Goal: Information Seeking & Learning: Find specific fact

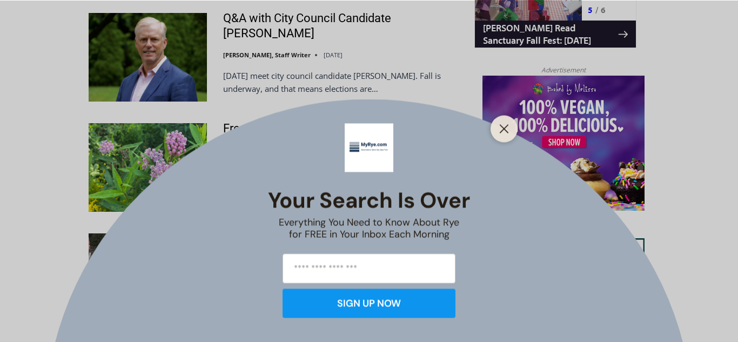
scroll to position [1144, 0]
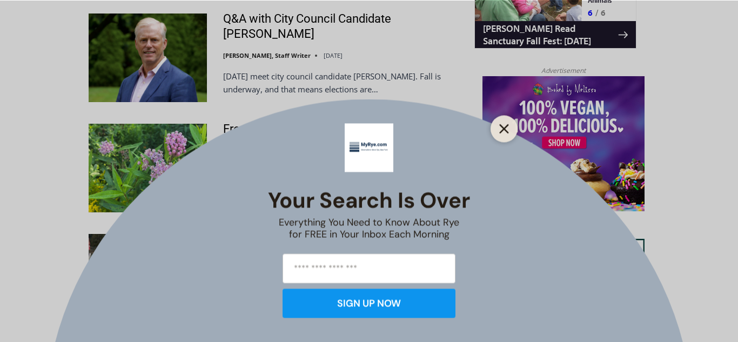
click at [506, 132] on icon "Close" at bounding box center [504, 129] width 10 height 10
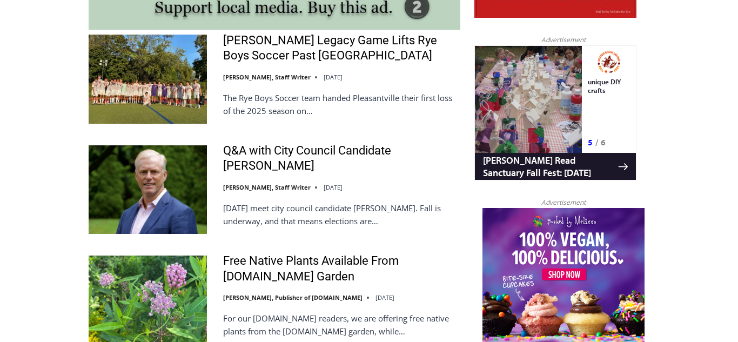
scroll to position [0, 0]
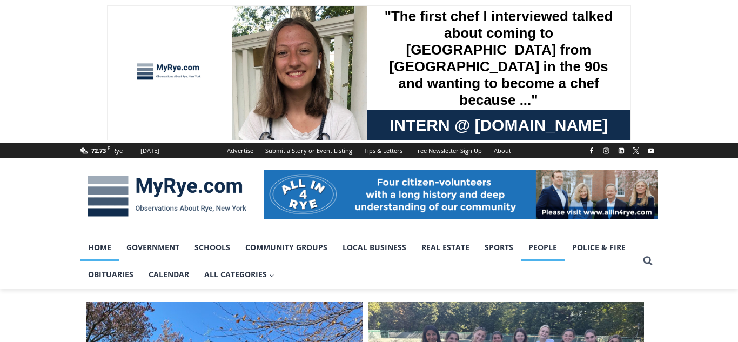
click at [541, 250] on link "People" at bounding box center [543, 247] width 44 height 27
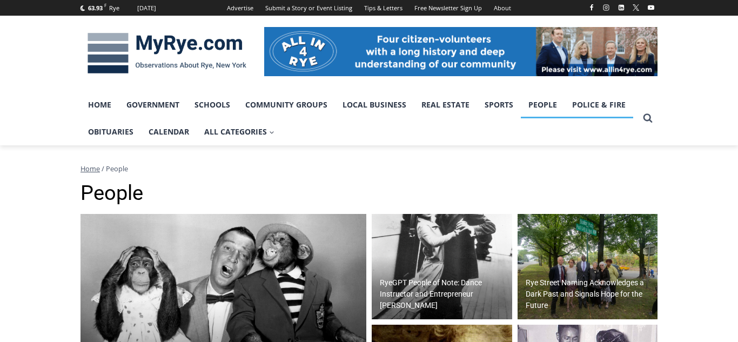
click at [593, 101] on link "Police & Fire" at bounding box center [599, 104] width 69 height 27
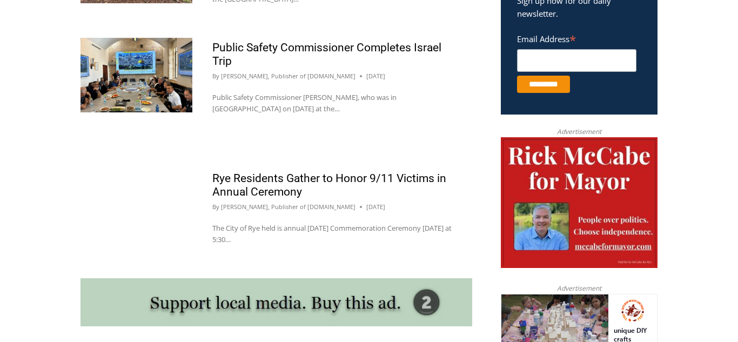
scroll to position [736, 0]
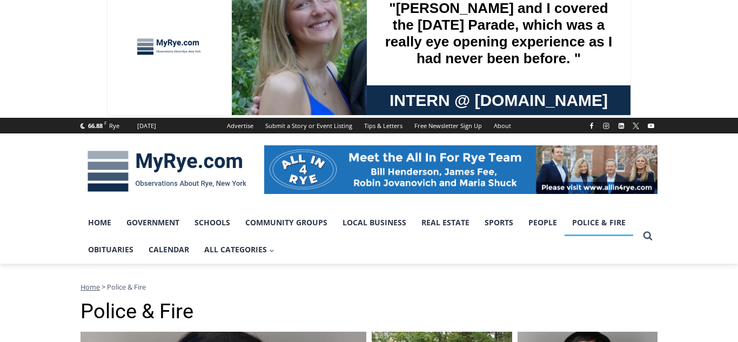
scroll to position [0, 0]
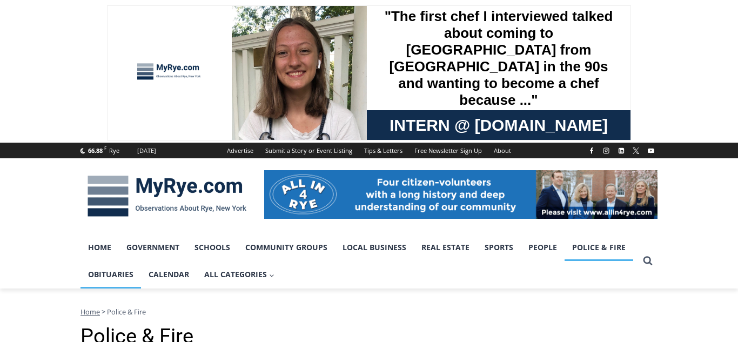
click at [110, 277] on link "Obituaries" at bounding box center [111, 274] width 61 height 27
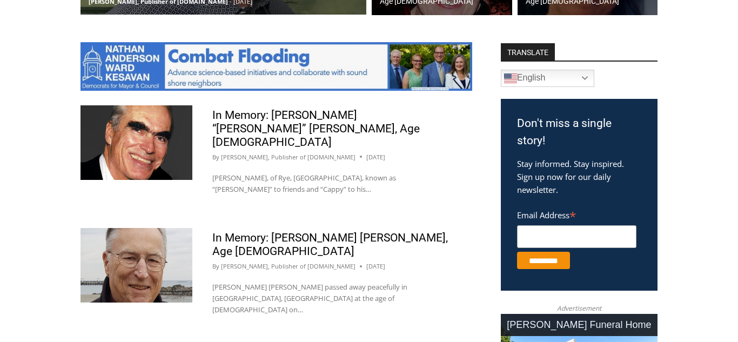
scroll to position [573, 0]
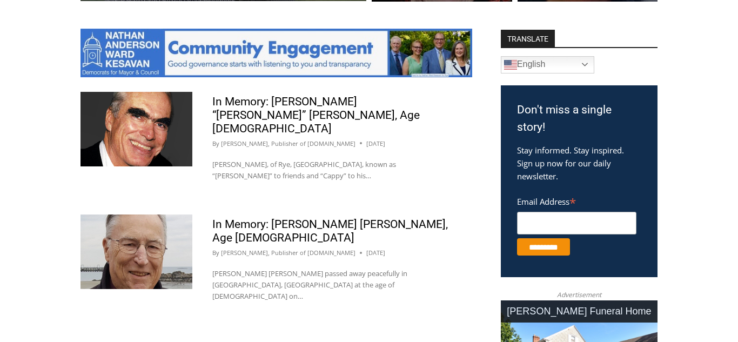
click at [408, 268] on p "Robert Joseph Sweeney passed away peacefully in Rye, NY at the age of 94 on…" at bounding box center [332, 285] width 240 height 34
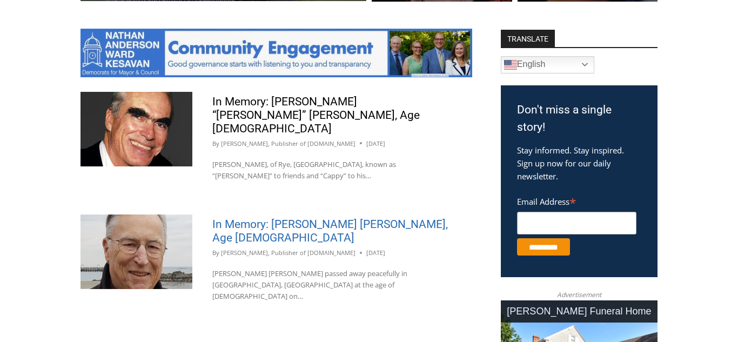
click at [310, 218] on link "In Memory: Robert Joseph Sweeney, Age 94" at bounding box center [330, 231] width 236 height 26
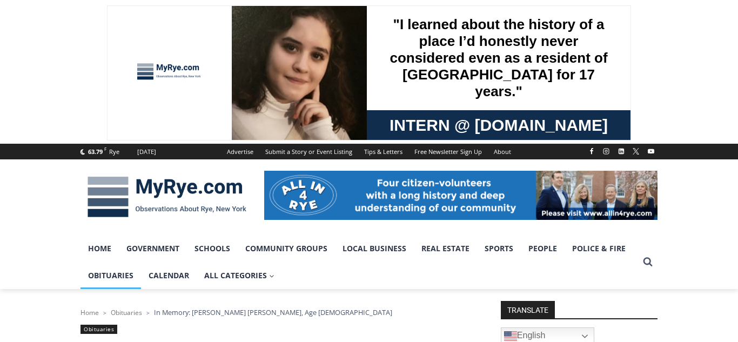
click at [96, 277] on link "Obituaries" at bounding box center [111, 275] width 61 height 27
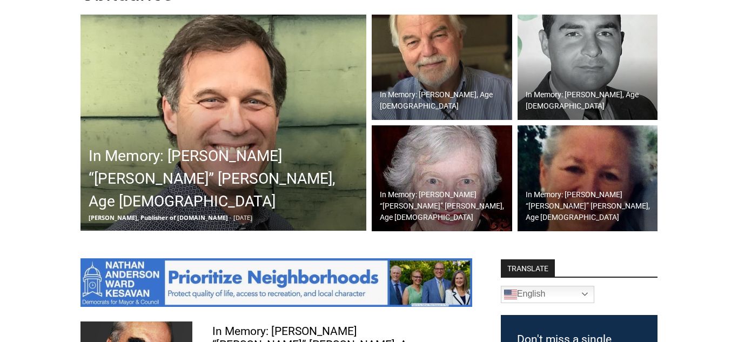
click at [448, 203] on div "In Memory: [PERSON_NAME] “[PERSON_NAME]” [PERSON_NAME], Age [DEMOGRAPHIC_DATA]" at bounding box center [444, 205] width 135 height 39
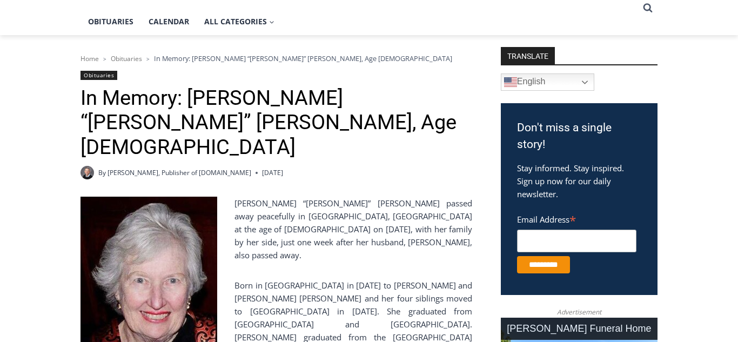
scroll to position [250, 0]
